Goal: Task Accomplishment & Management: Use online tool/utility

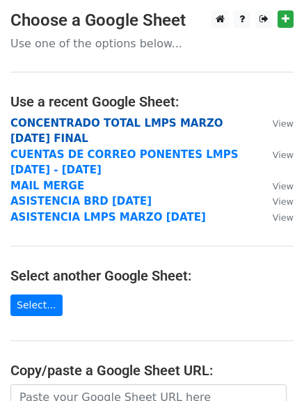
click at [57, 127] on strong "CONCENTRADO TOTAL LMPS MARZO [DATE] FINAL" at bounding box center [116, 131] width 213 height 29
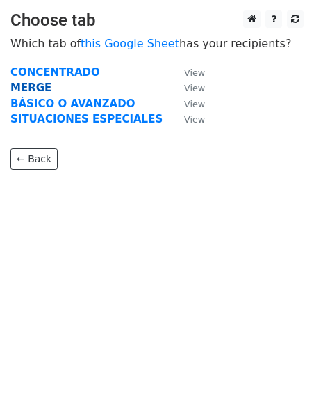
click at [35, 88] on strong "MERGE" at bounding box center [30, 87] width 41 height 13
click at [32, 85] on strong "MERGE" at bounding box center [30, 87] width 41 height 13
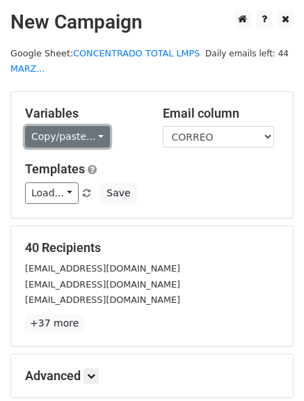
click at [63, 137] on link "Copy/paste..." at bounding box center [67, 137] width 85 height 22
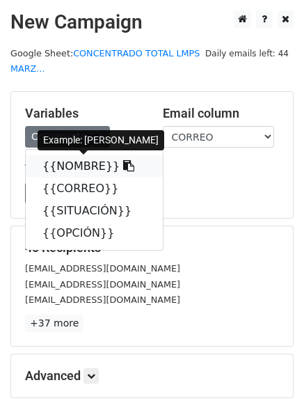
click at [71, 169] on link "{{NOMBRE}}" at bounding box center [94, 166] width 137 height 22
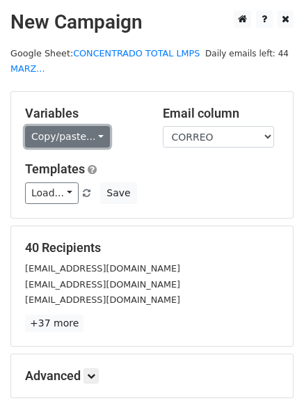
click at [42, 137] on link "Copy/paste..." at bounding box center [67, 137] width 85 height 22
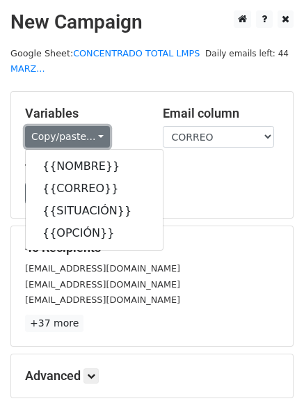
click at [42, 137] on link "Copy/paste..." at bounding box center [67, 137] width 85 height 22
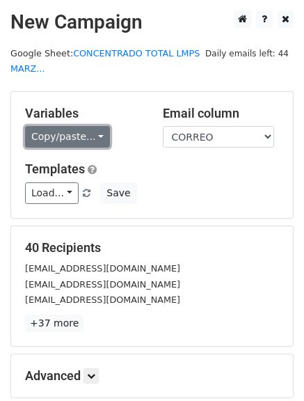
click at [51, 139] on link "Copy/paste..." at bounding box center [67, 137] width 85 height 22
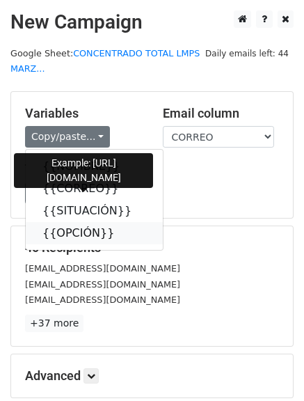
drag, startPoint x: 69, startPoint y: 229, endPoint x: 61, endPoint y: 231, distance: 8.6
click at [67, 230] on link "{{OPCIÓN}}" at bounding box center [94, 233] width 137 height 22
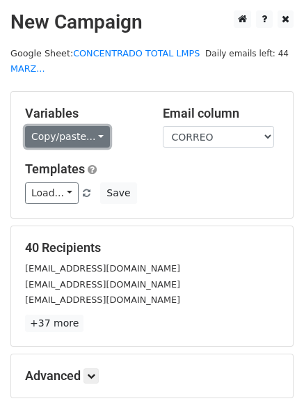
click at [44, 139] on link "Copy/paste..." at bounding box center [67, 137] width 85 height 22
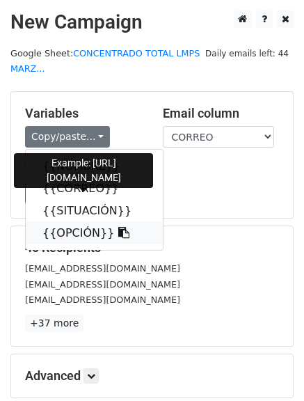
click at [65, 229] on link "{{OPCIÓN}}" at bounding box center [94, 233] width 137 height 22
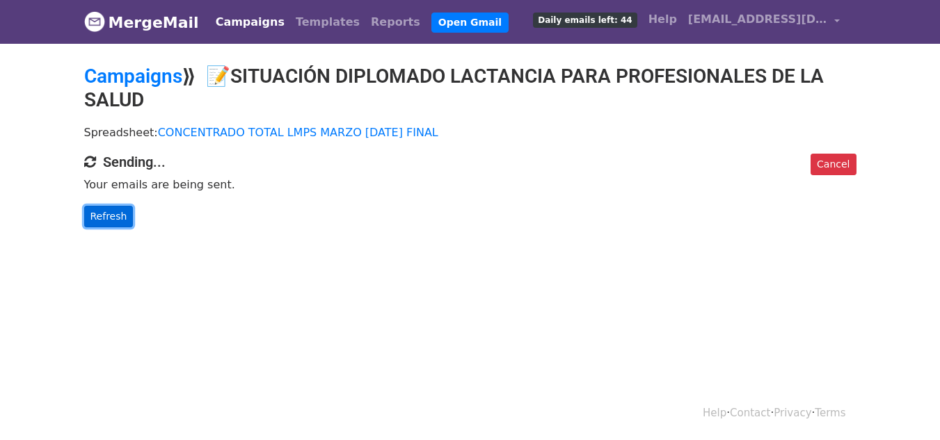
click at [95, 213] on link "Refresh" at bounding box center [108, 217] width 49 height 22
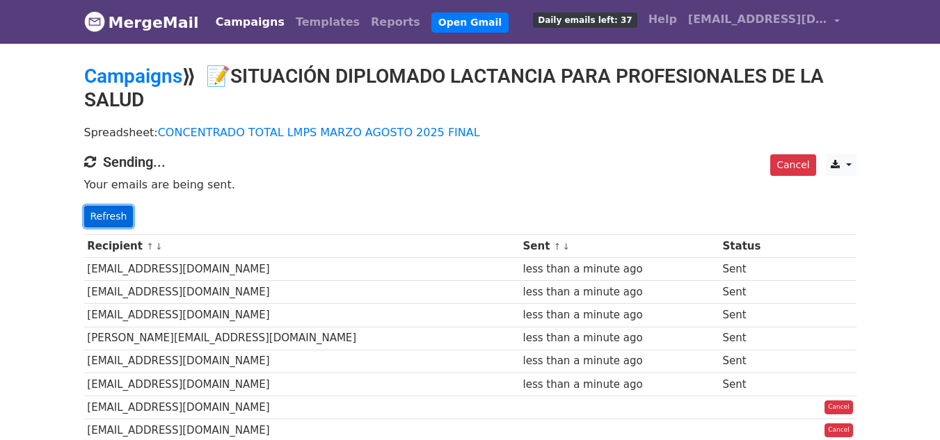
click at [104, 214] on link "Refresh" at bounding box center [108, 217] width 49 height 22
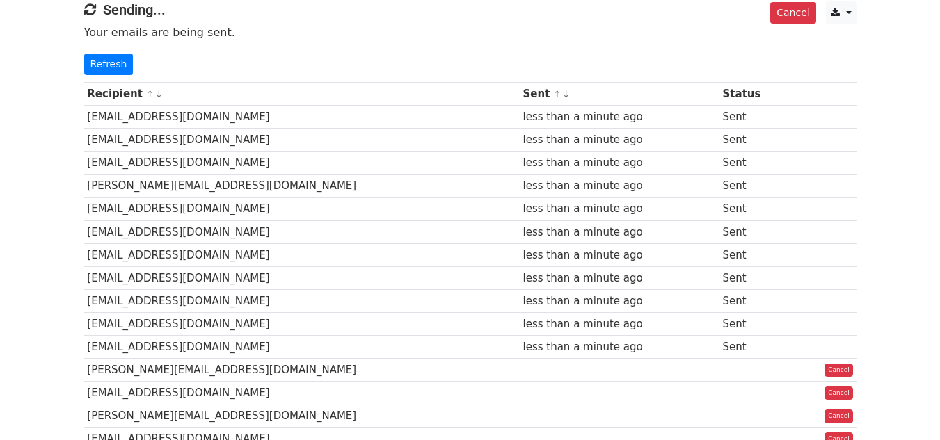
scroll to position [70, 0]
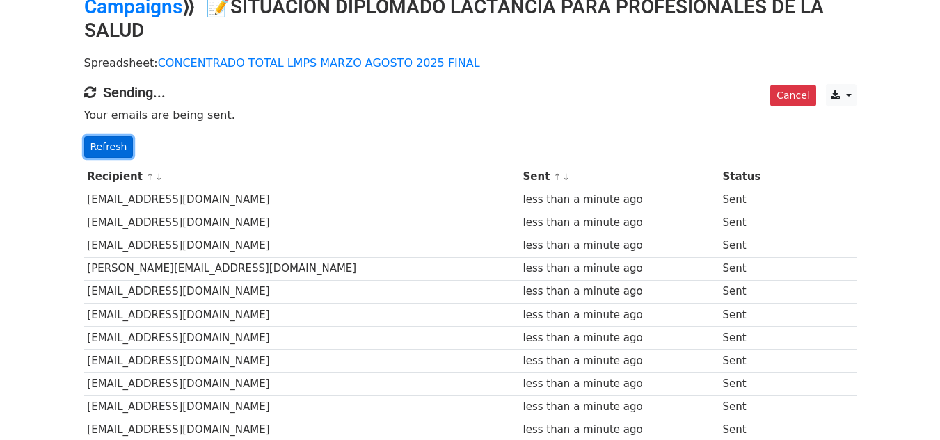
click at [112, 143] on link "Refresh" at bounding box center [108, 147] width 49 height 22
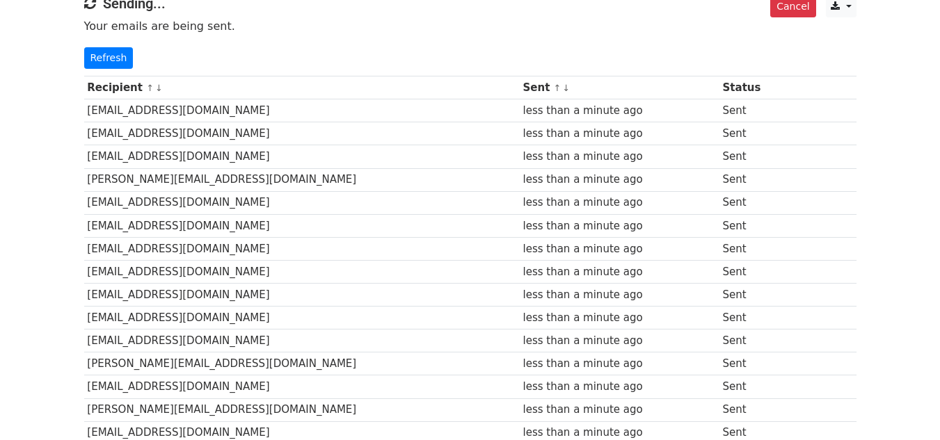
scroll to position [139, 0]
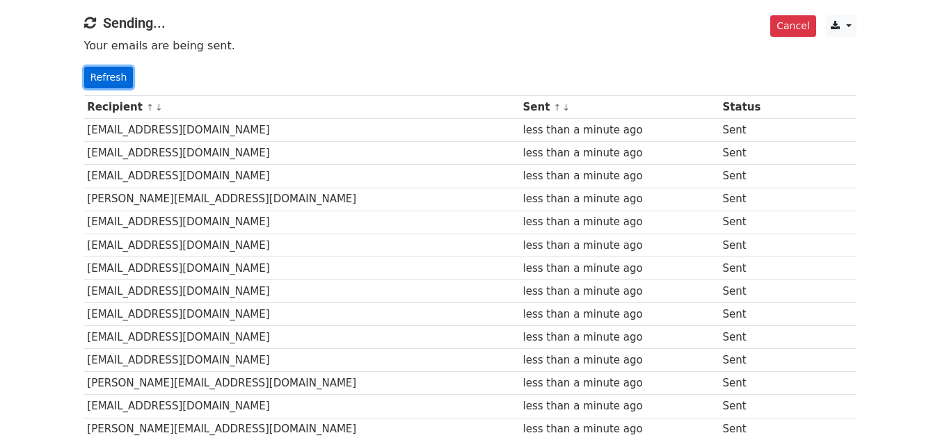
click at [118, 81] on link "Refresh" at bounding box center [108, 78] width 49 height 22
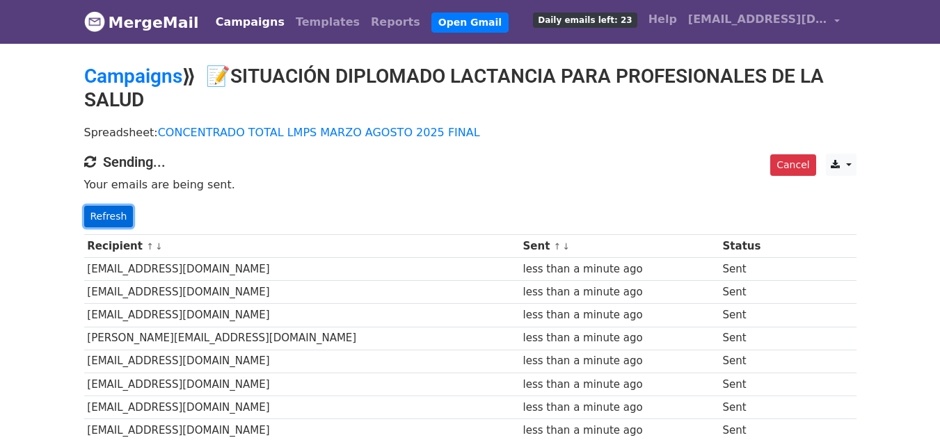
click at [122, 207] on link "Refresh" at bounding box center [108, 217] width 49 height 22
click at [102, 210] on link "Refresh" at bounding box center [108, 217] width 49 height 22
click at [126, 209] on link "Refresh" at bounding box center [108, 217] width 49 height 22
